Goal: Information Seeking & Learning: Learn about a topic

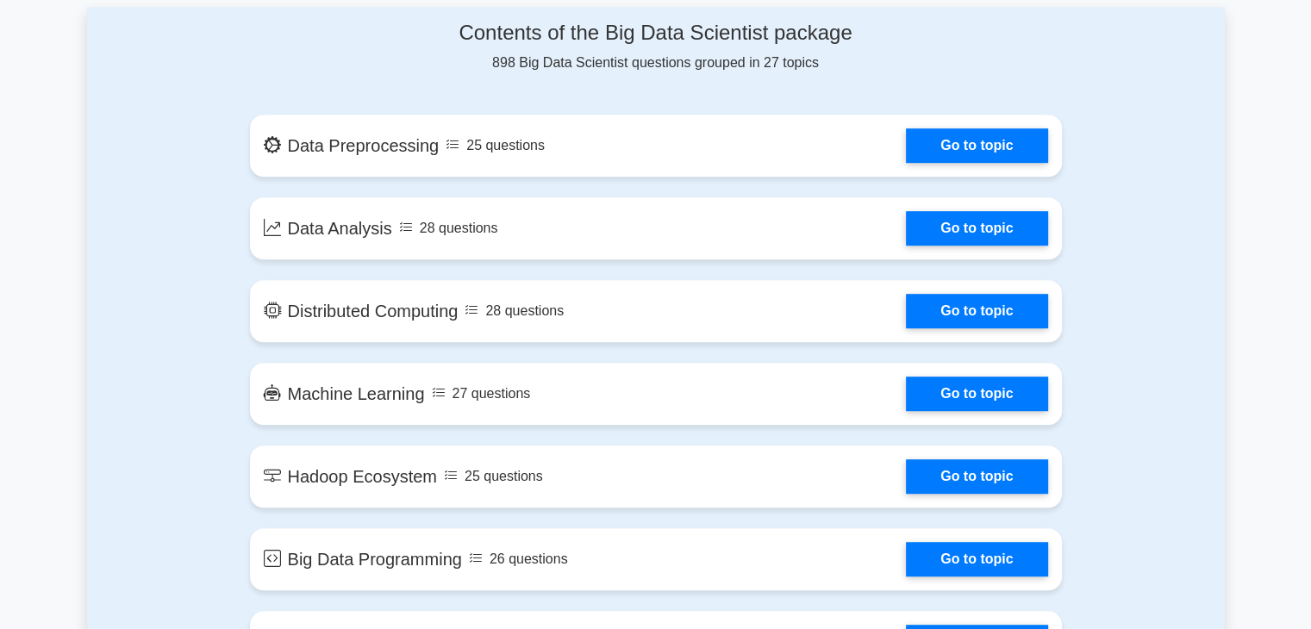
scroll to position [929, 0]
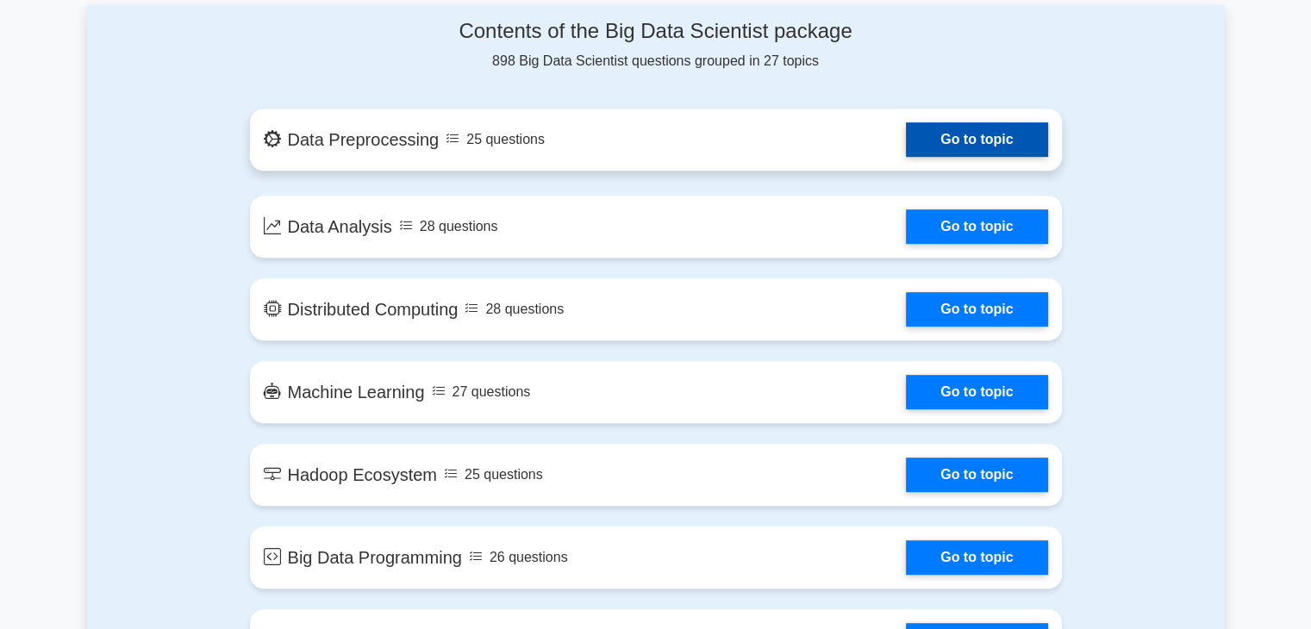
click at [906, 146] on link "Go to topic" at bounding box center [976, 139] width 141 height 34
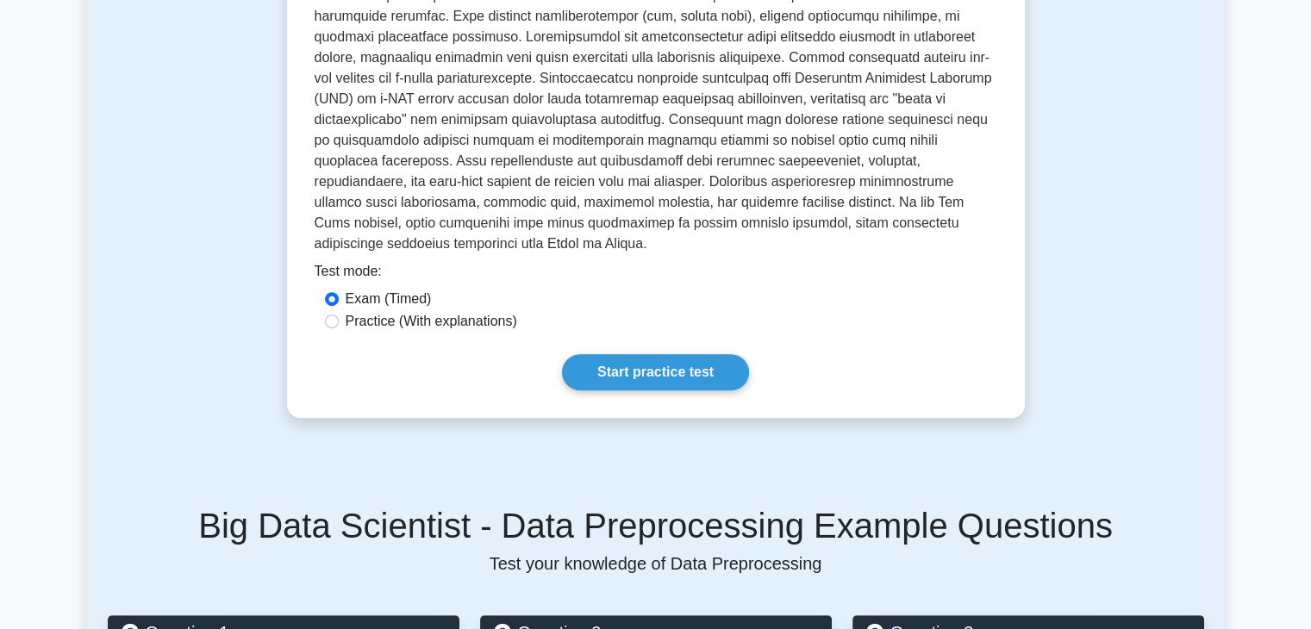
scroll to position [551, 0]
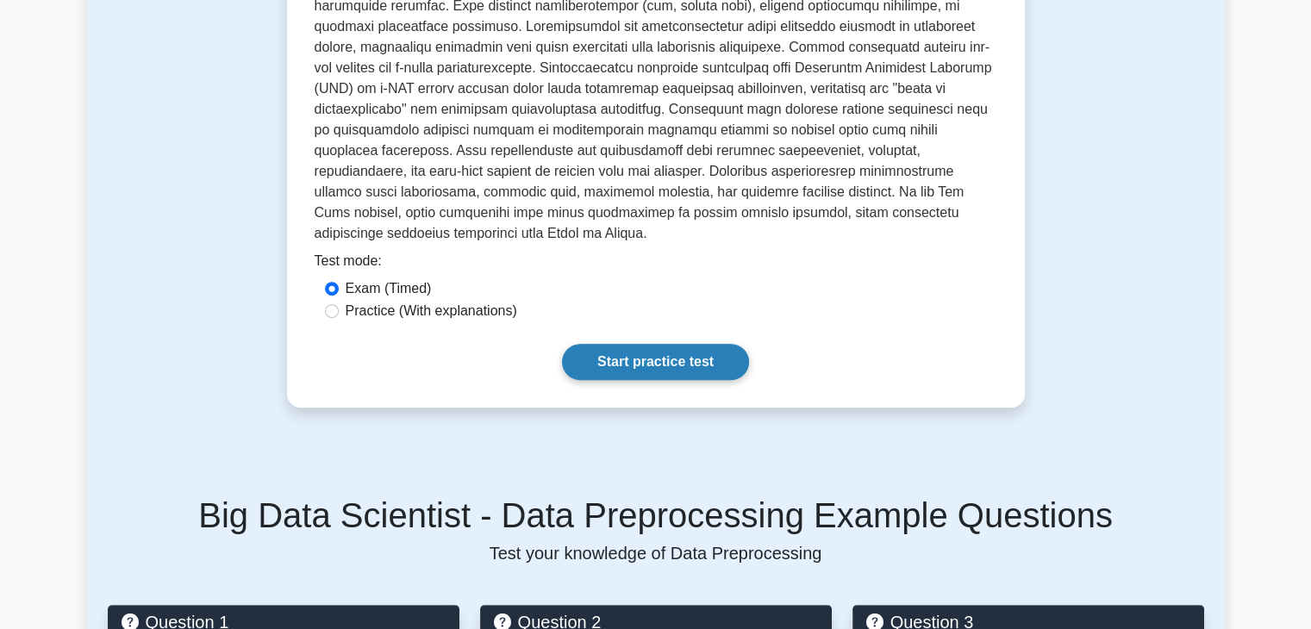
click at [645, 344] on link "Start practice test" at bounding box center [655, 362] width 187 height 36
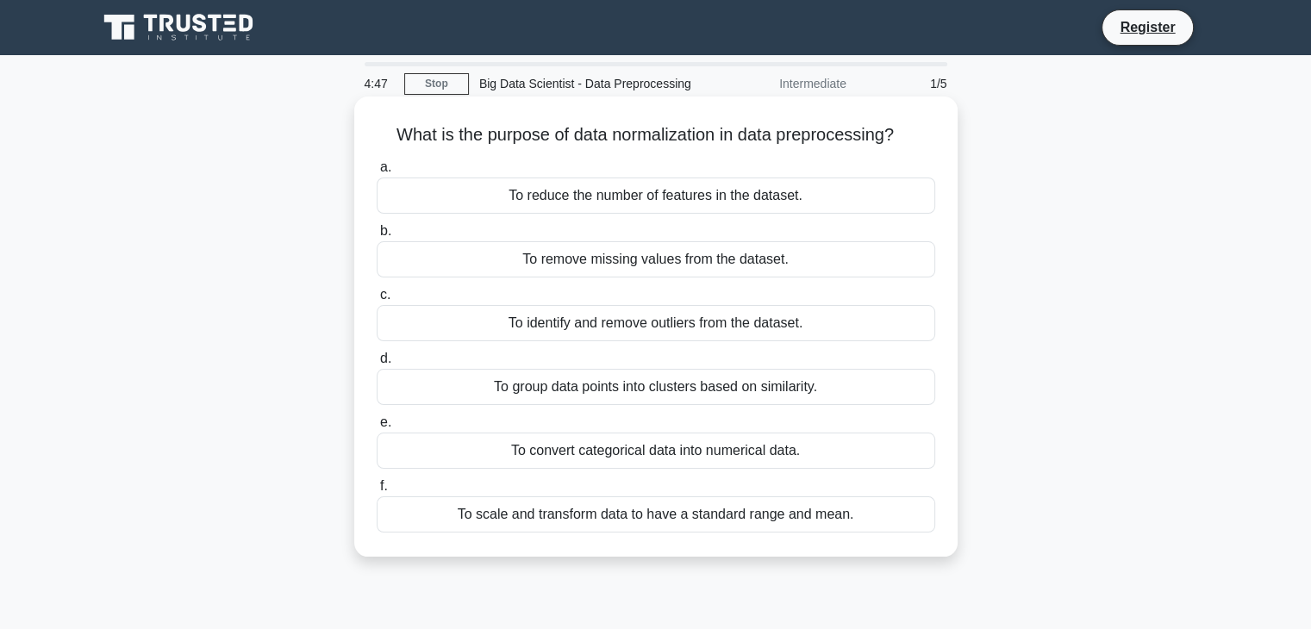
click at [657, 266] on div "To remove missing values from the dataset." at bounding box center [656, 259] width 558 height 36
click at [377, 237] on input "b. To remove missing values from the dataset." at bounding box center [377, 231] width 0 height 11
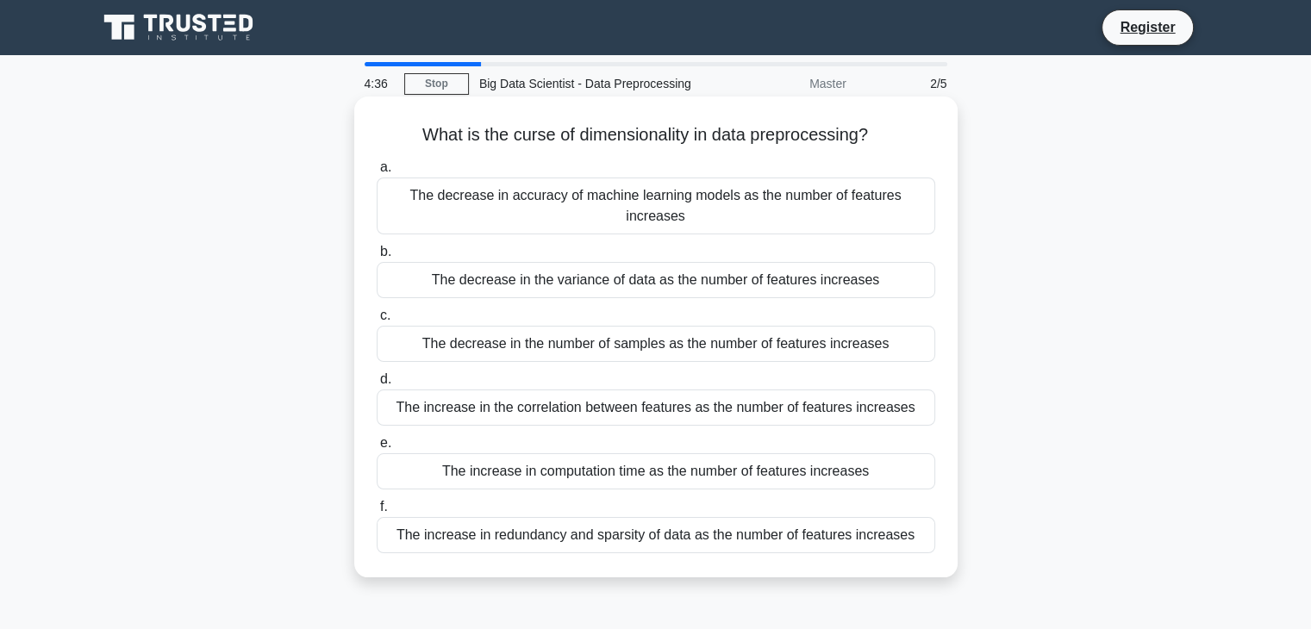
click at [619, 389] on div "The increase in the correlation between features as the number of features incr…" at bounding box center [656, 407] width 558 height 36
click at [377, 381] on input "d. The increase in the correlation between features as the number of features i…" at bounding box center [377, 379] width 0 height 11
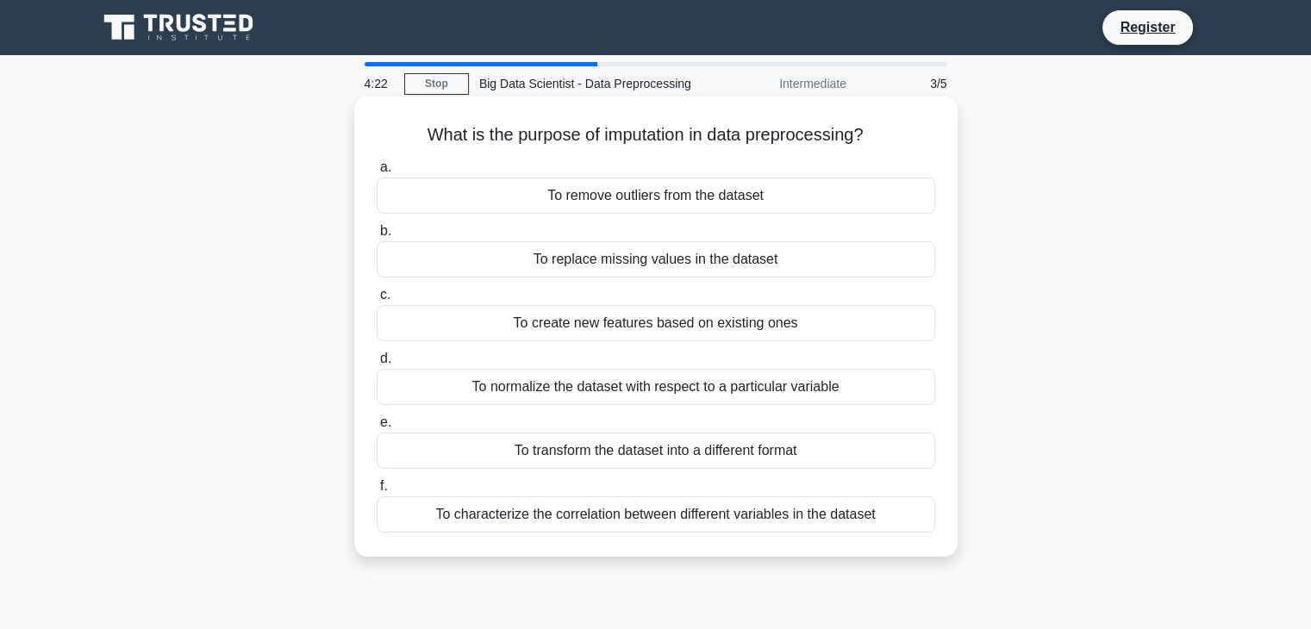
click at [672, 259] on div "To replace missing values in the dataset" at bounding box center [656, 259] width 558 height 36
click at [377, 237] on input "b. To replace missing values in the dataset" at bounding box center [377, 231] width 0 height 11
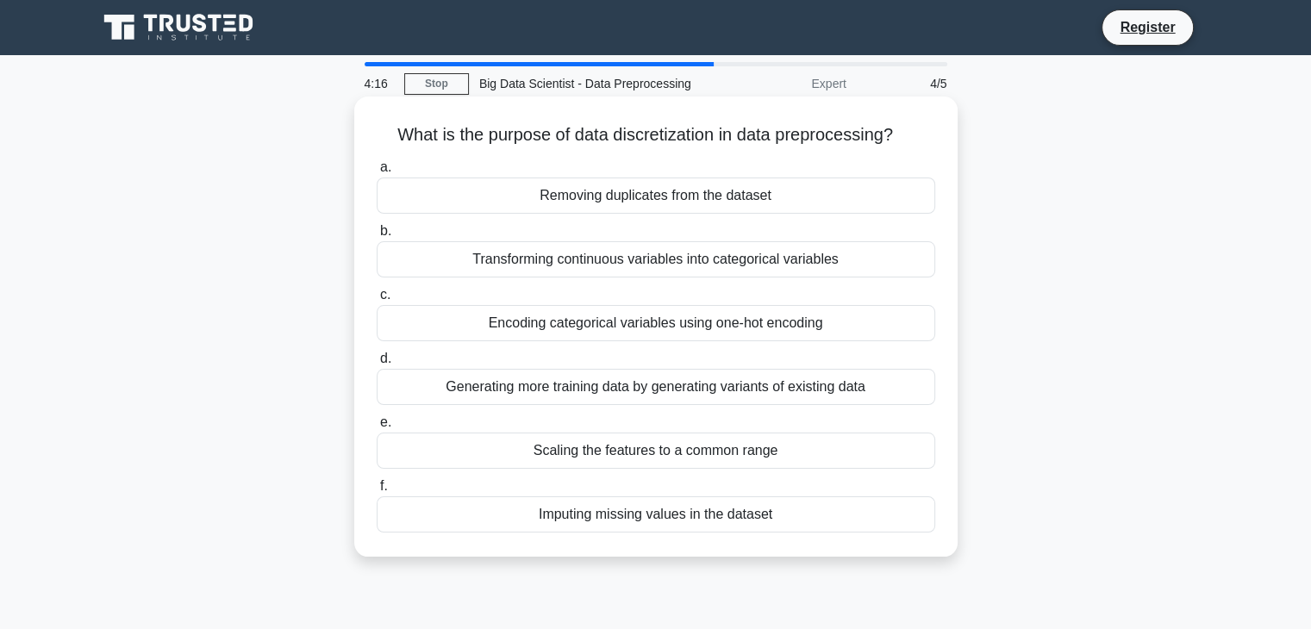
click at [640, 388] on div "Generating more training data by generating variants of existing data" at bounding box center [656, 387] width 558 height 36
click at [377, 365] on input "d. Generating more training data by generating variants of existing data" at bounding box center [377, 358] width 0 height 11
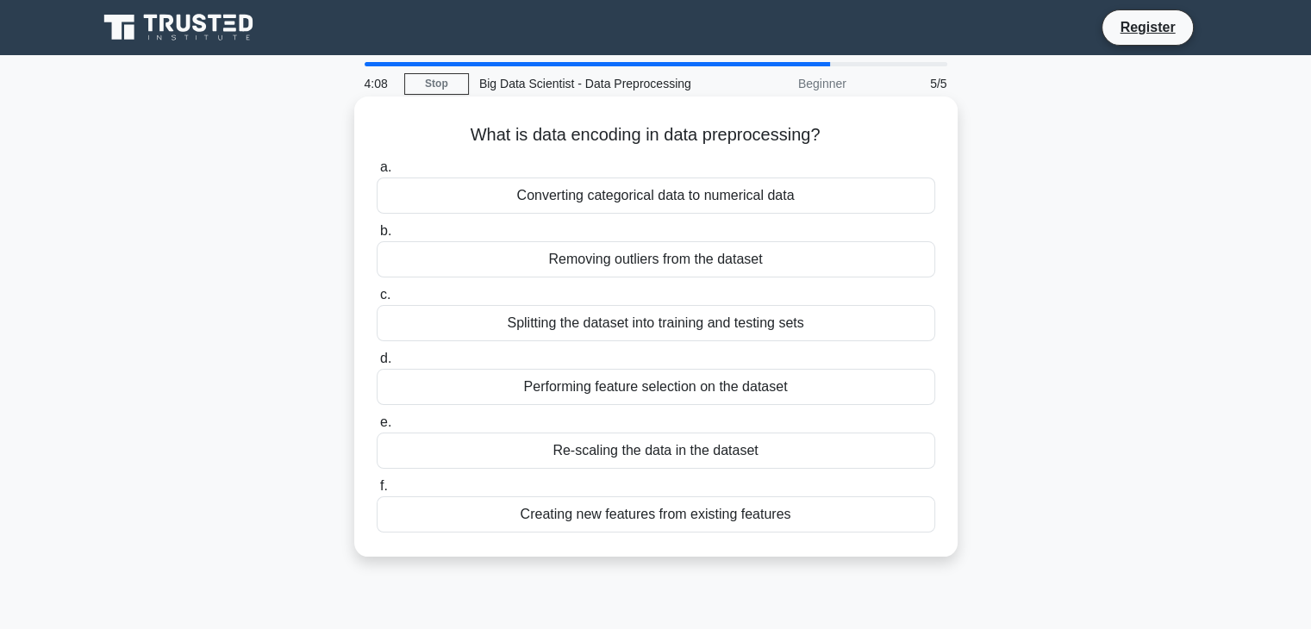
click at [652, 380] on div "Performing feature selection on the dataset" at bounding box center [656, 387] width 558 height 36
click at [377, 365] on input "d. Performing feature selection on the dataset" at bounding box center [377, 358] width 0 height 11
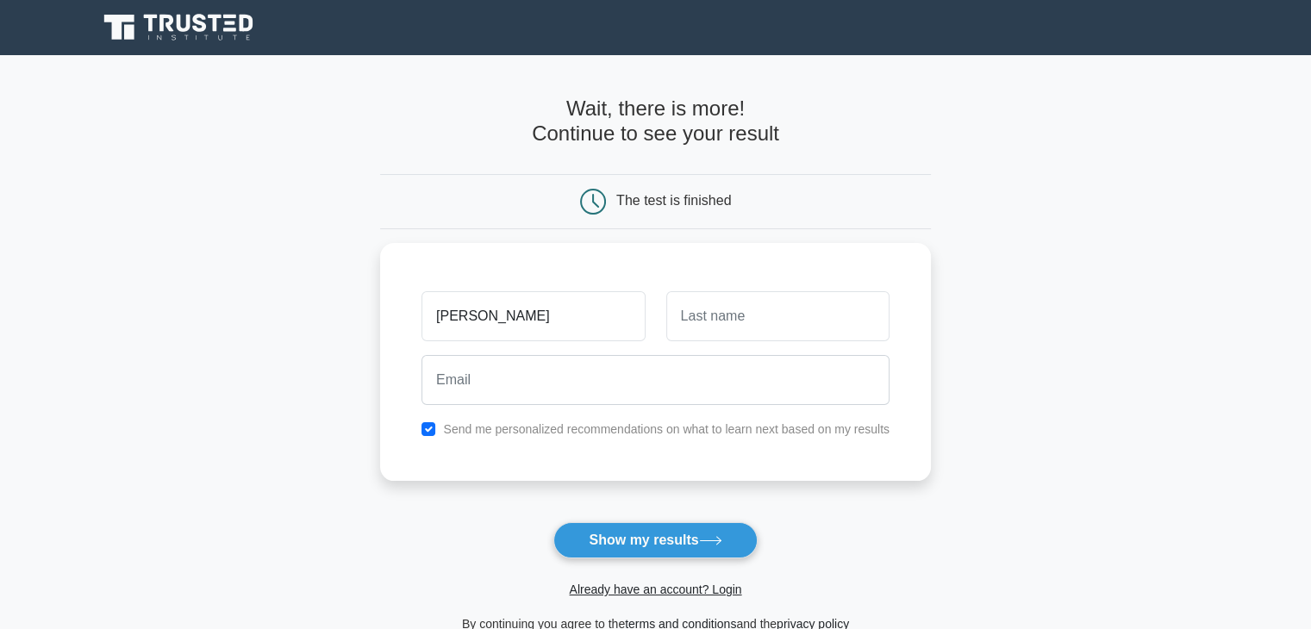
type input "barsarani"
type input "bhoi"
click at [657, 527] on button "Show my results" at bounding box center [654, 540] width 203 height 36
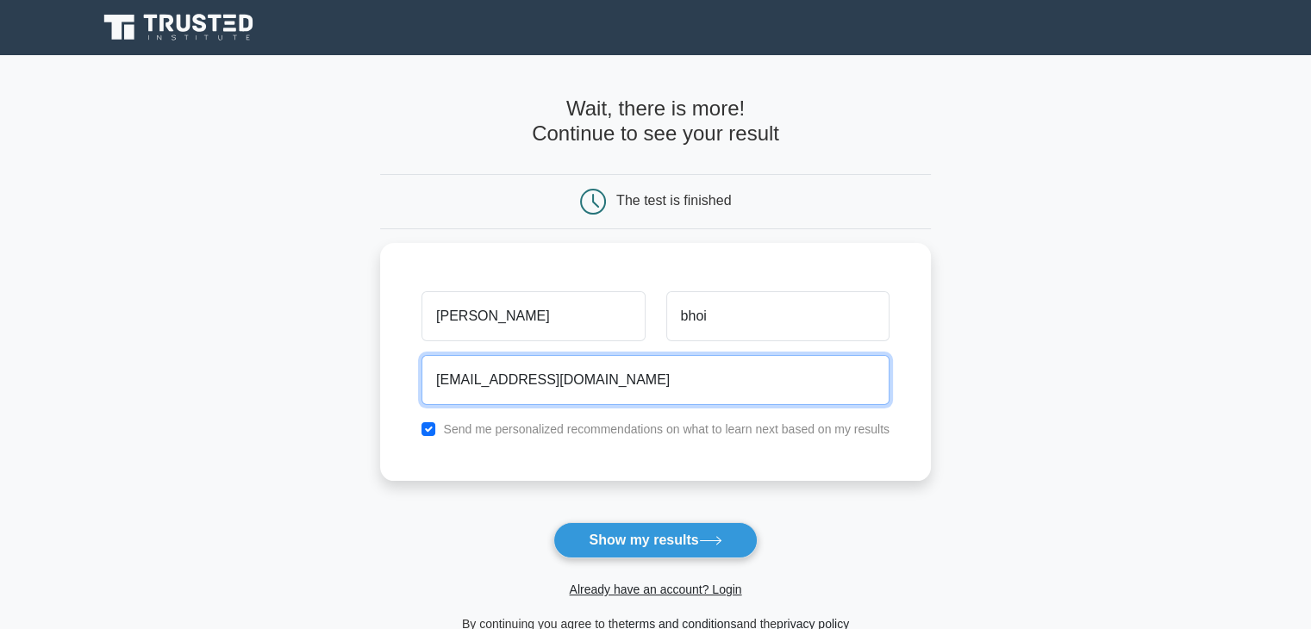
type input "barsaranibhoi660@gmail.com"
click at [553, 522] on button "Show my results" at bounding box center [654, 540] width 203 height 36
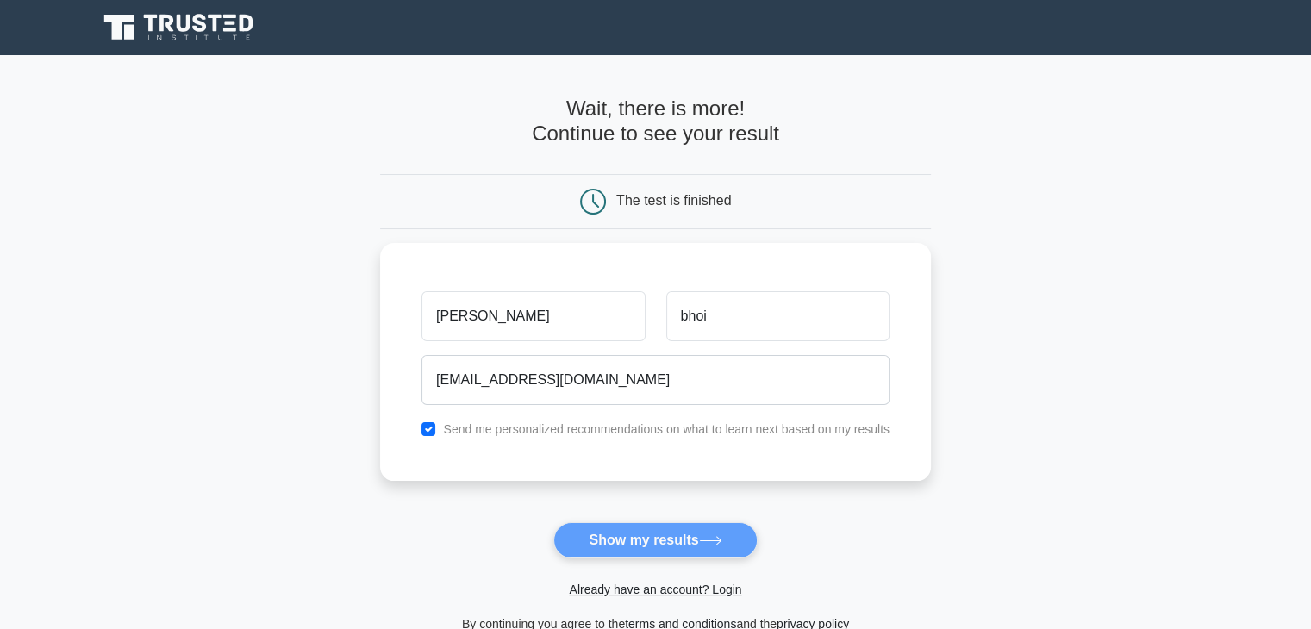
click at [613, 551] on form "Wait, there is more! Continue to see your result The test is finished barsarani" at bounding box center [655, 366] width 551 height 538
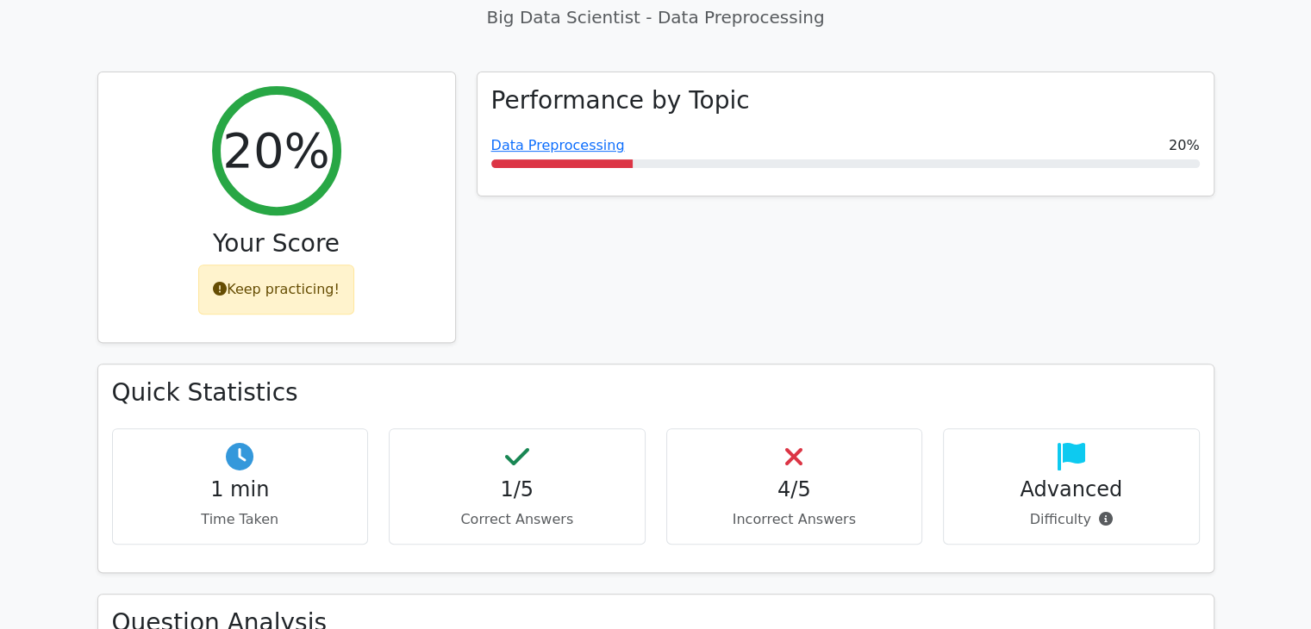
scroll to position [626, 0]
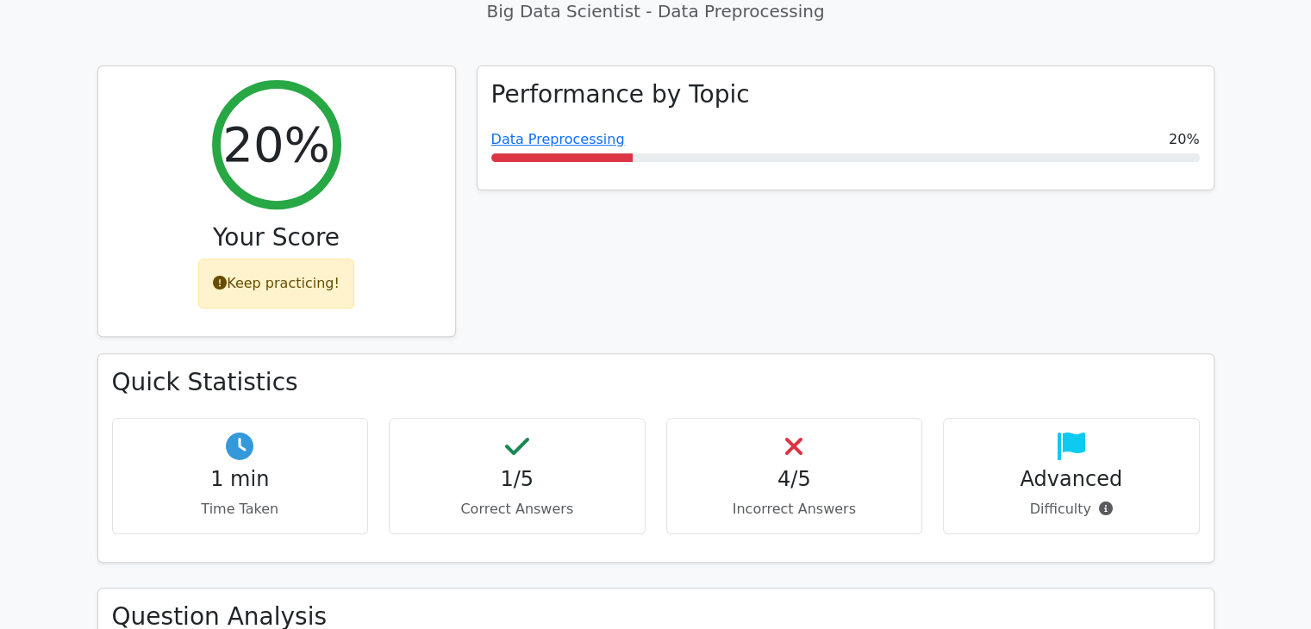
click at [514, 467] on h4 "1/5" at bounding box center [516, 479] width 227 height 25
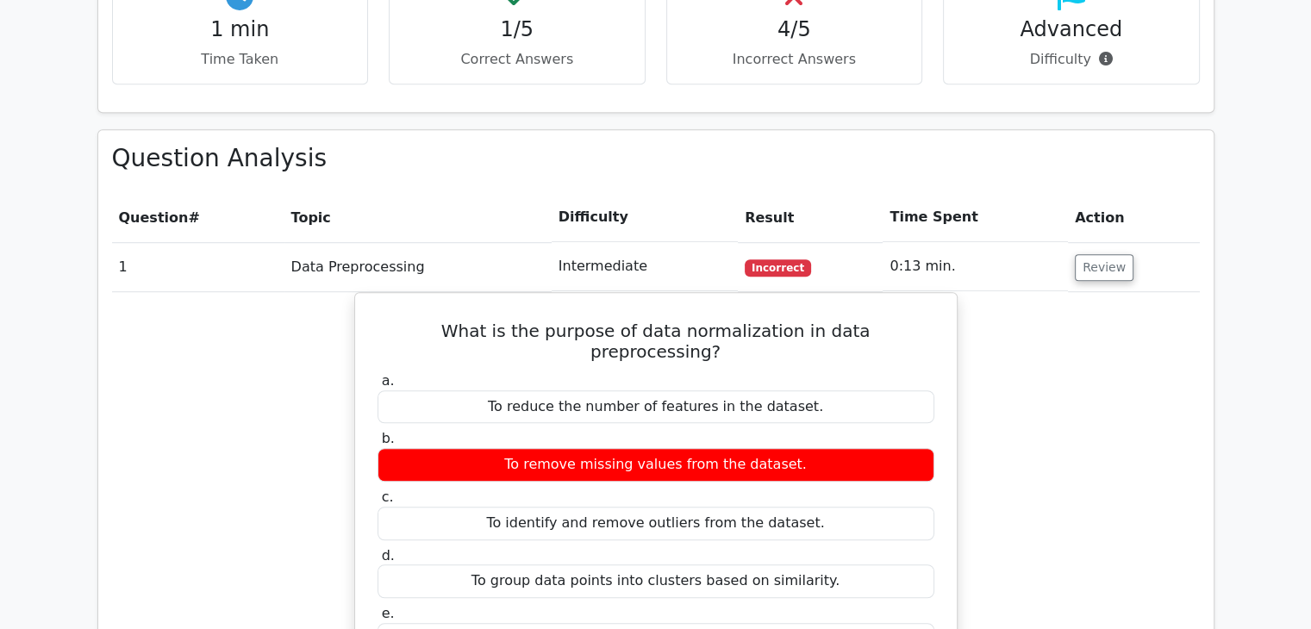
scroll to position [1081, 0]
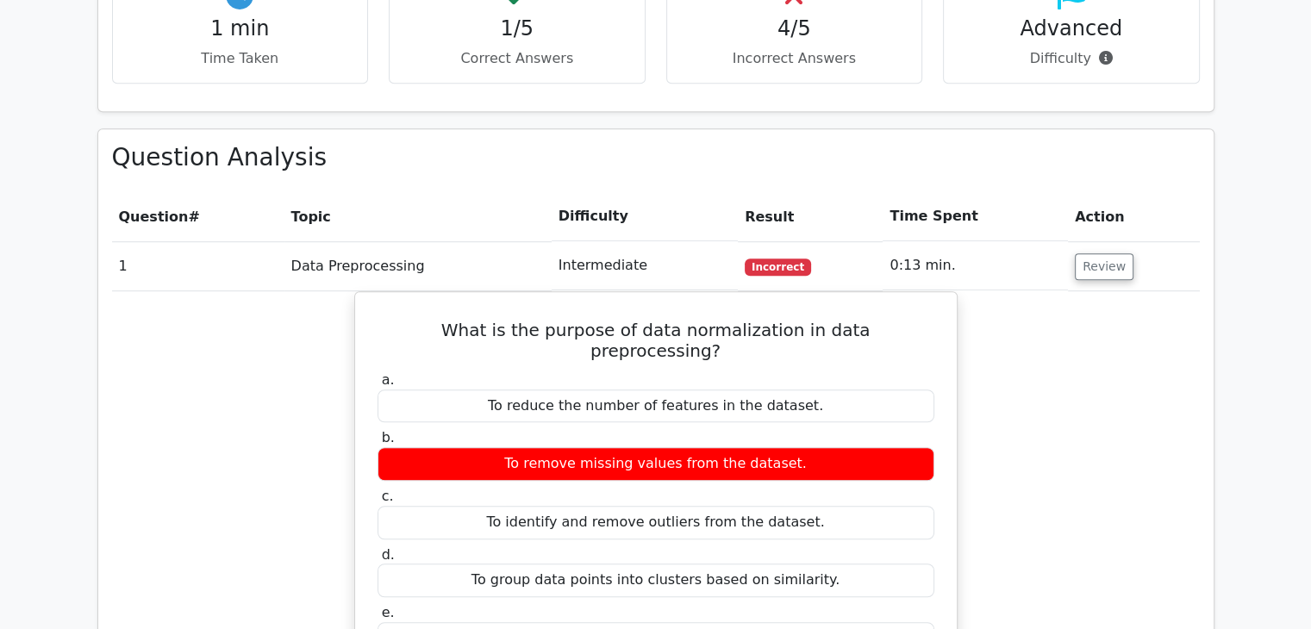
click at [1086, 443] on div "What is the purpose of data normalization in data preprocessing? a. To reduce t…" at bounding box center [655, 608] width 1087 height 635
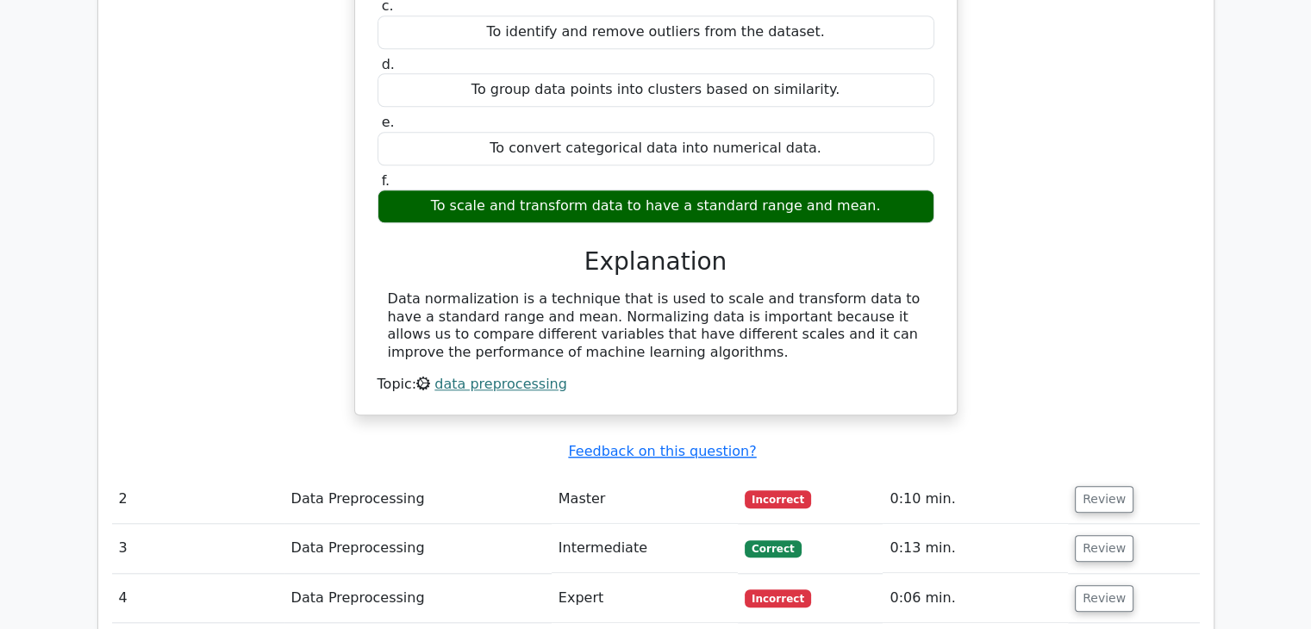
scroll to position [1573, 0]
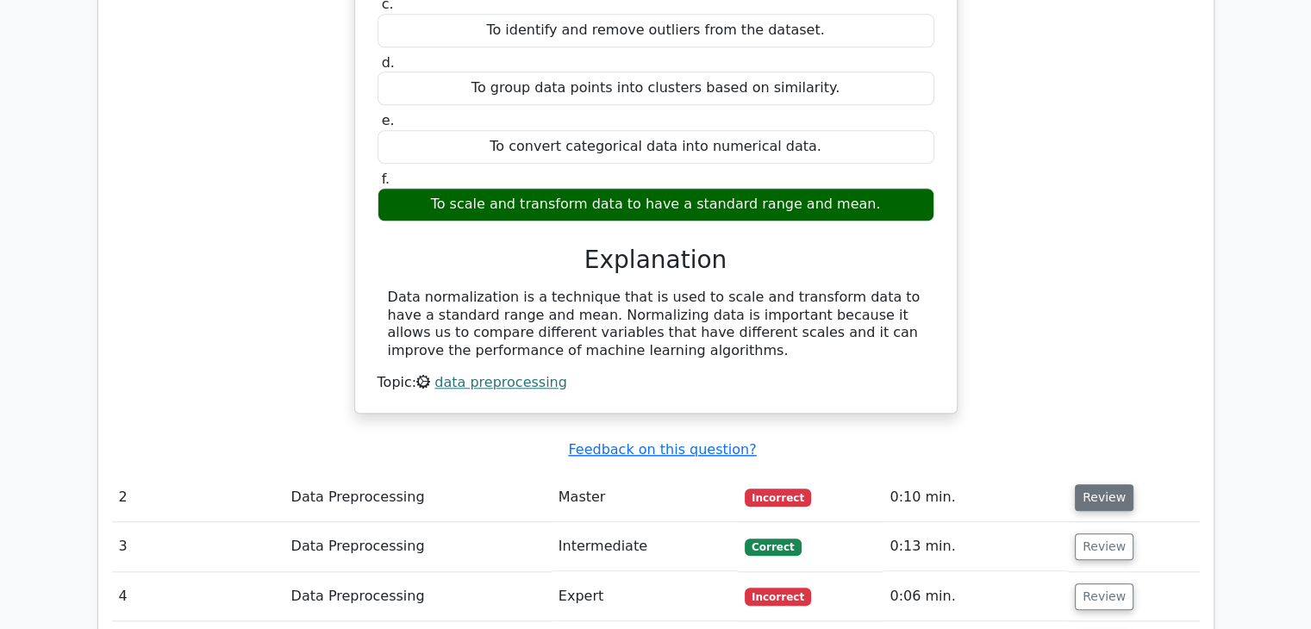
click at [1095, 484] on button "Review" at bounding box center [1104, 497] width 59 height 27
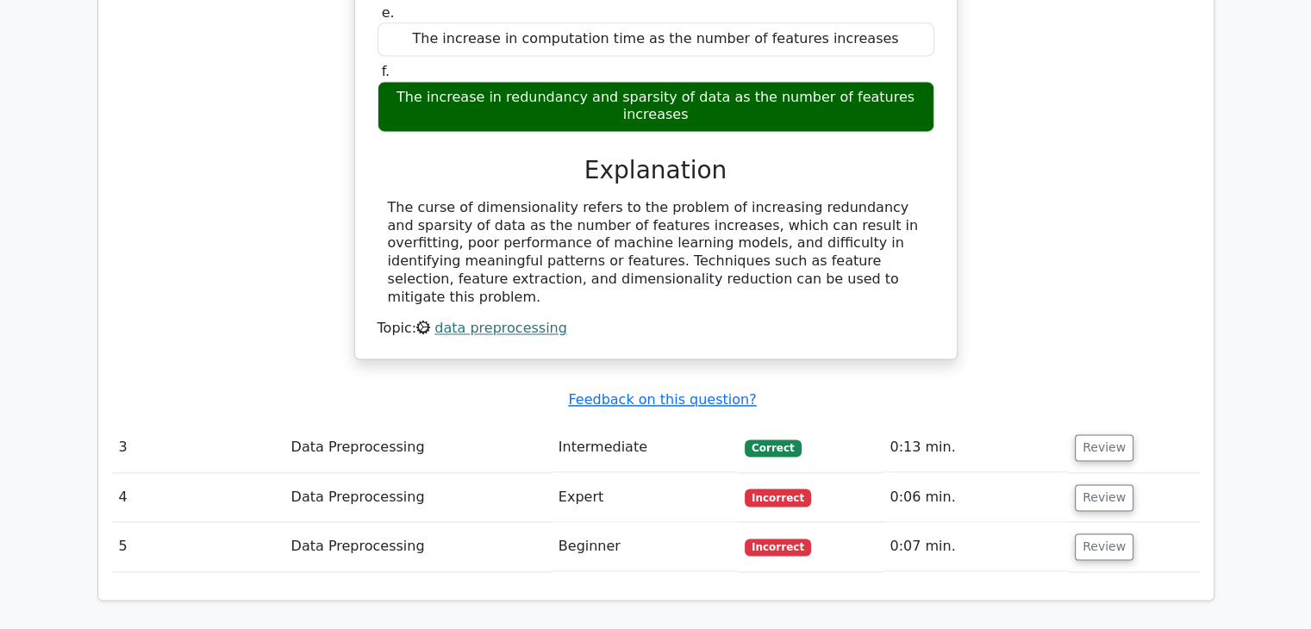
scroll to position [2418, 0]
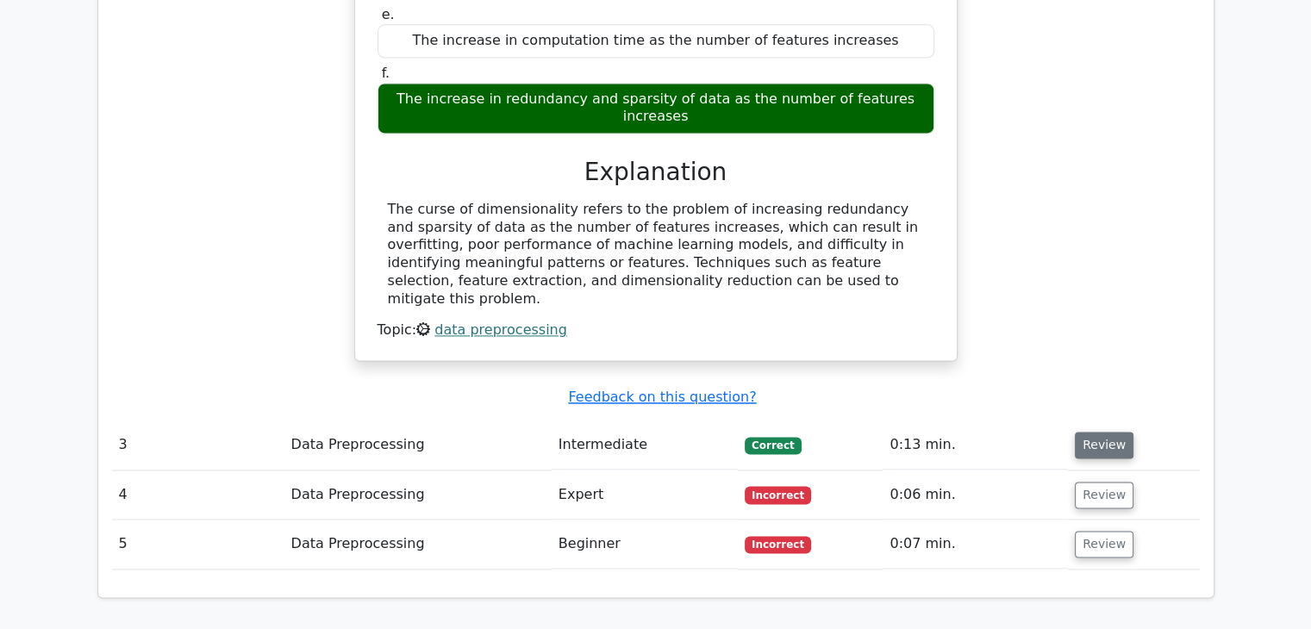
click at [1086, 432] on button "Review" at bounding box center [1104, 445] width 59 height 27
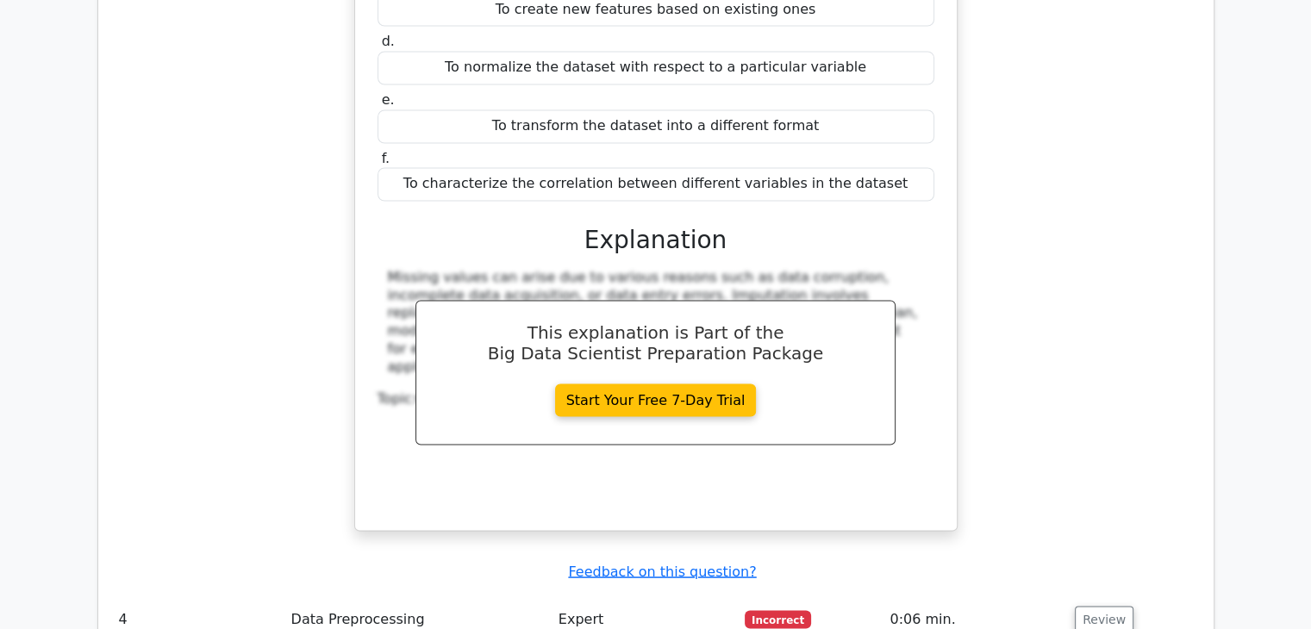
scroll to position [3137, 0]
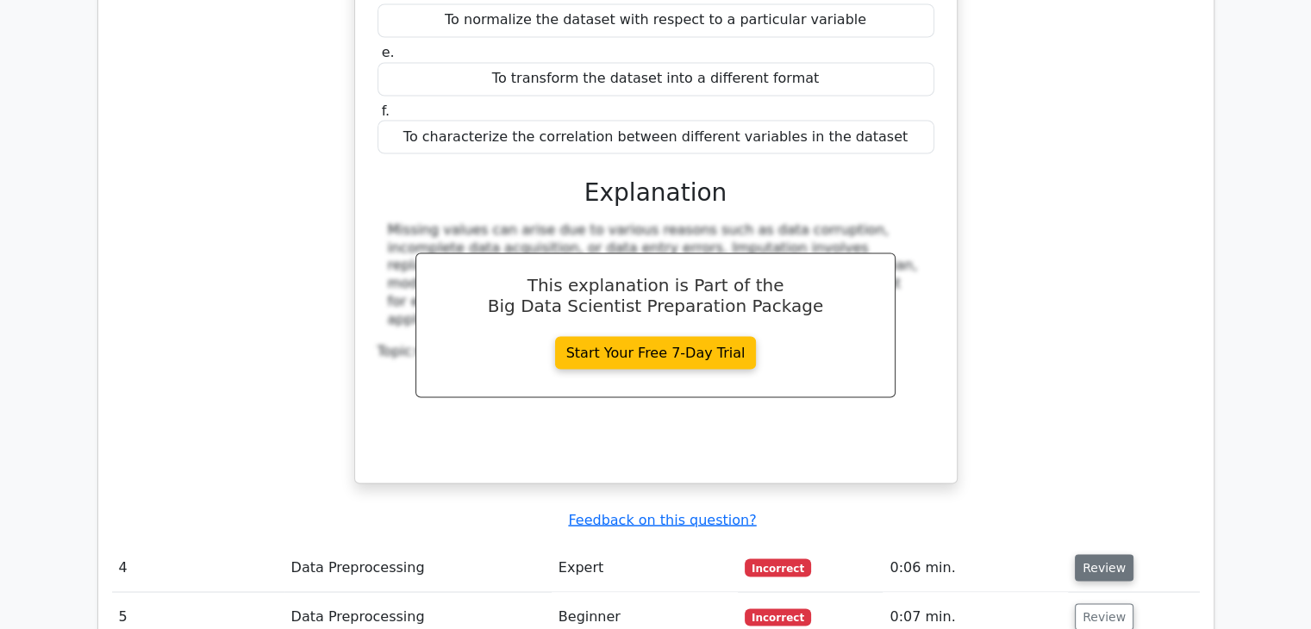
click at [1082, 554] on button "Review" at bounding box center [1104, 567] width 59 height 27
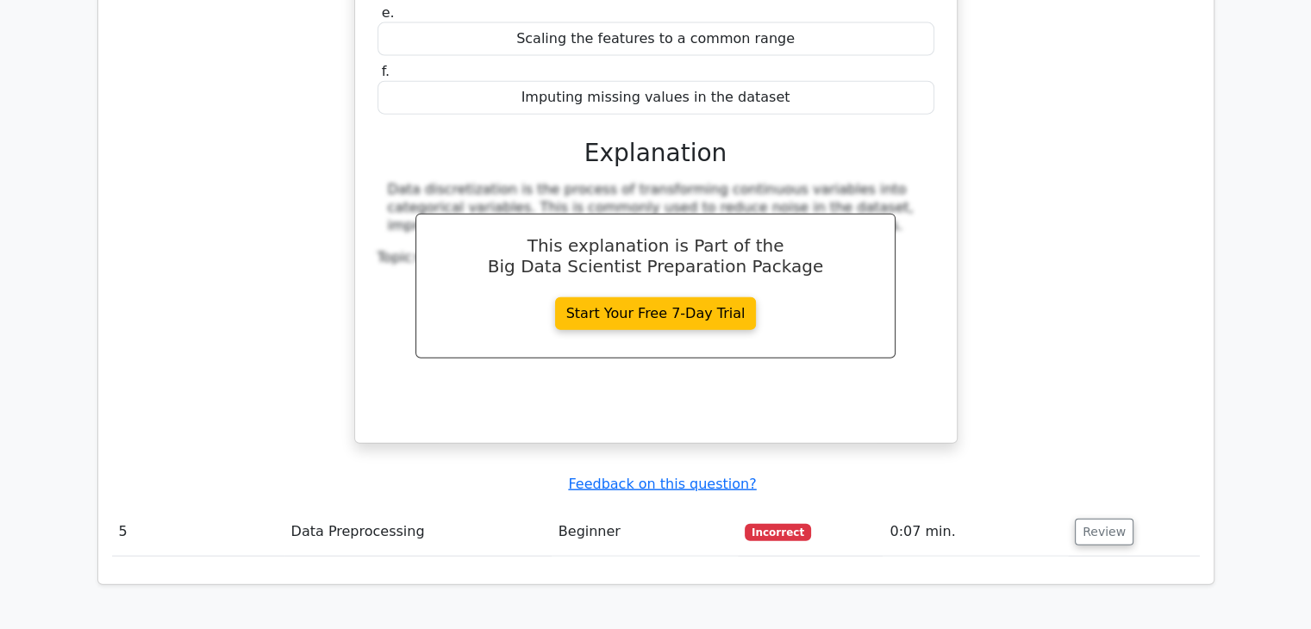
scroll to position [4036, 0]
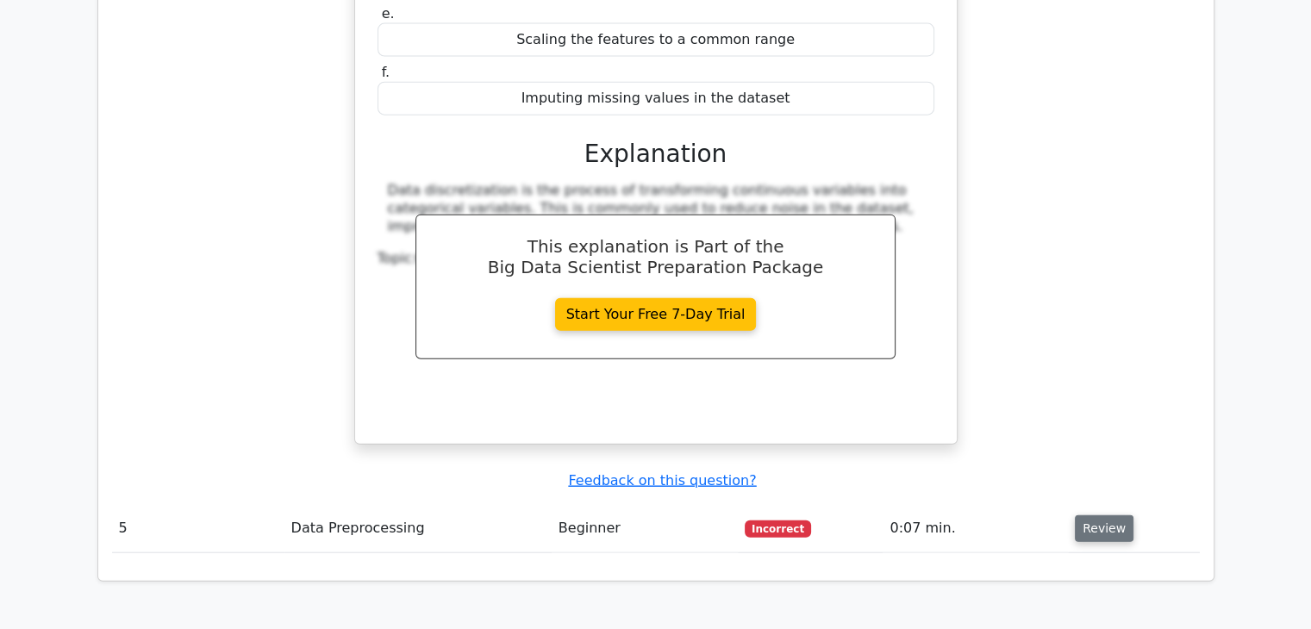
click at [1103, 515] on button "Review" at bounding box center [1104, 528] width 59 height 27
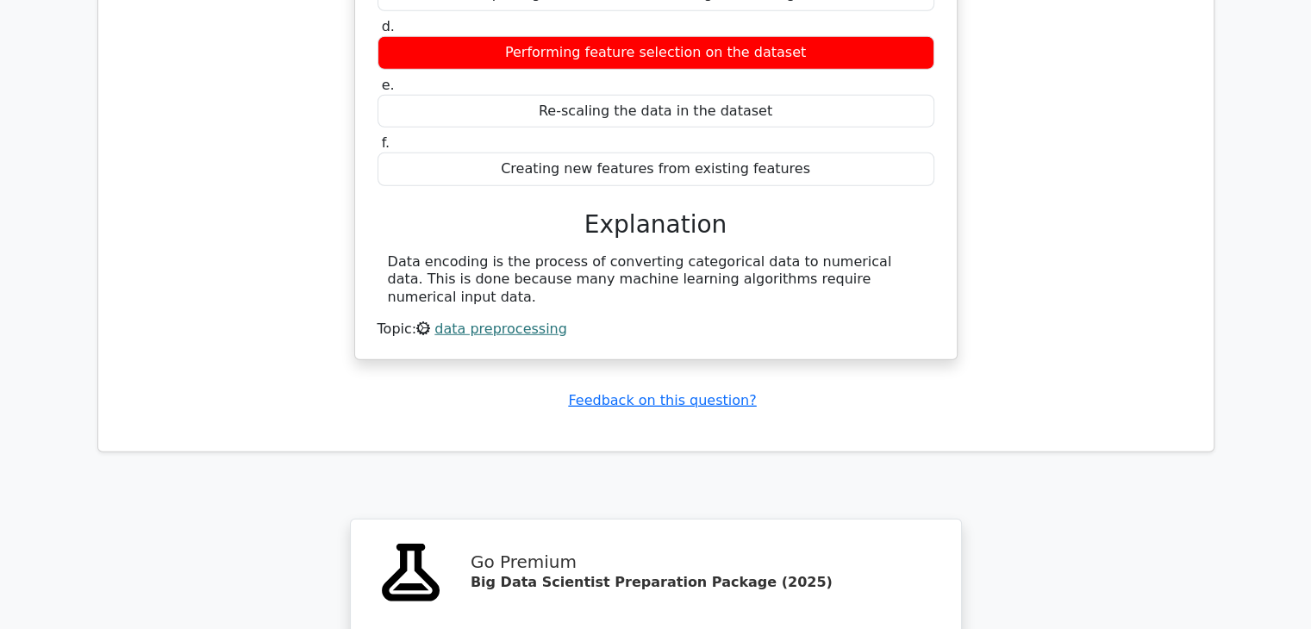
scroll to position [4805, 0]
